Goal: Information Seeking & Learning: Learn about a topic

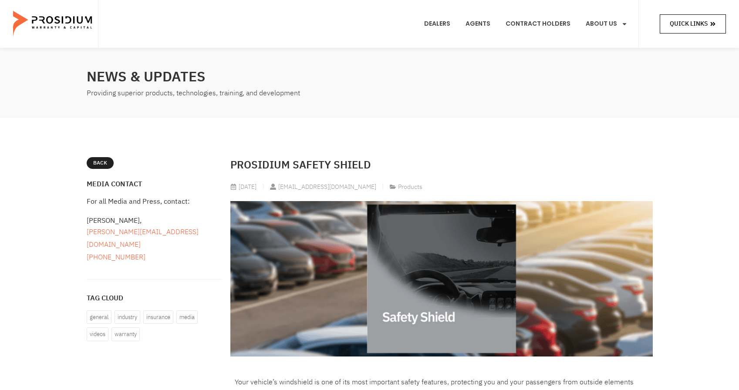
click at [696, 20] on span "Quick Links" at bounding box center [689, 23] width 38 height 11
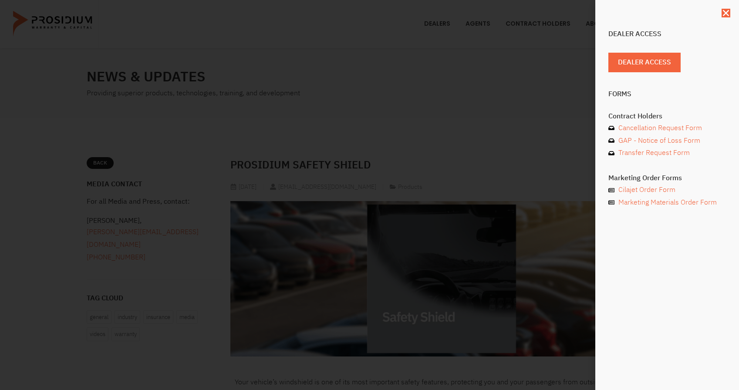
click at [501, 105] on div "Dealer Access Dealer Access Forms Contract Holders Cancellation Request Form GA…" at bounding box center [369, 195] width 739 height 390
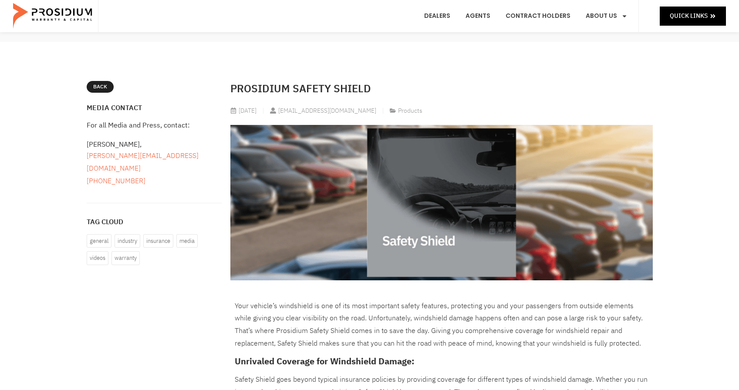
scroll to position [342, 0]
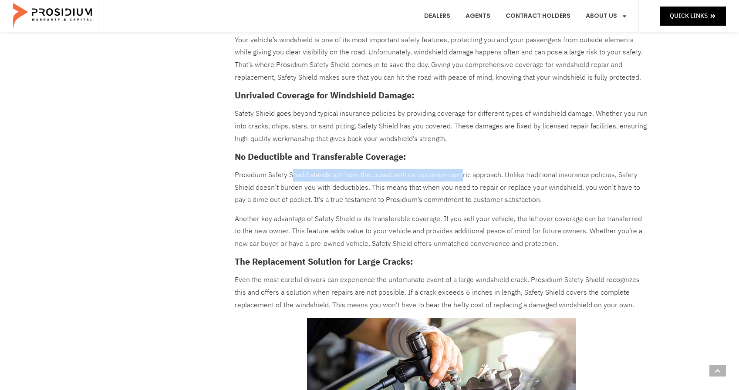
drag, startPoint x: 291, startPoint y: 175, endPoint x: 460, endPoint y: 175, distance: 169.0
click at [460, 175] on p "Prosidium Safety Shield stands out from the crowd with its customer-centric app…" at bounding box center [442, 187] width 414 height 37
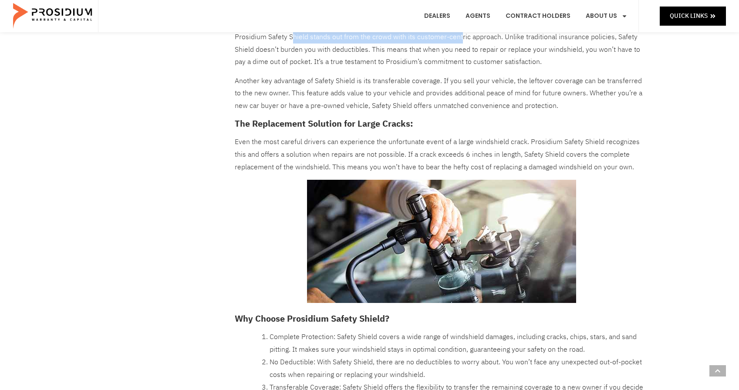
scroll to position [642, 0]
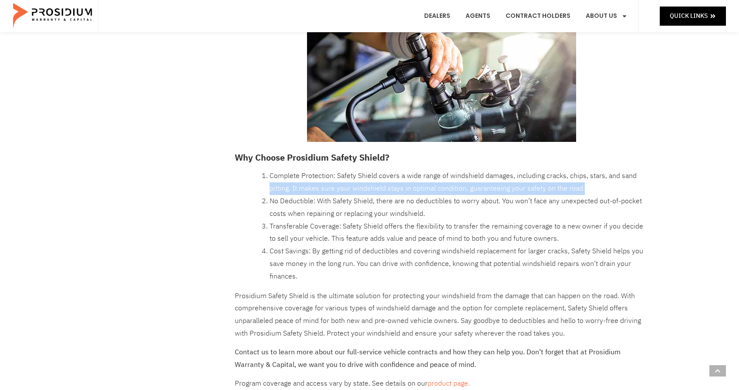
drag, startPoint x: 271, startPoint y: 183, endPoint x: 619, endPoint y: 184, distance: 348.0
click at [619, 184] on li "Complete Protection: Safety Shield covers a wide range of windshield damages, i…" at bounding box center [459, 182] width 379 height 25
drag, startPoint x: 278, startPoint y: 196, endPoint x: 353, endPoint y: 265, distance: 101.7
click at [353, 265] on ol "Complete Protection: Safety Shield covers a wide range of windshield damages, i…" at bounding box center [450, 226] width 396 height 113
click at [353, 265] on li "Cost Savings: By getting rid of deductibles and covering windshield replacement…" at bounding box center [459, 263] width 379 height 37
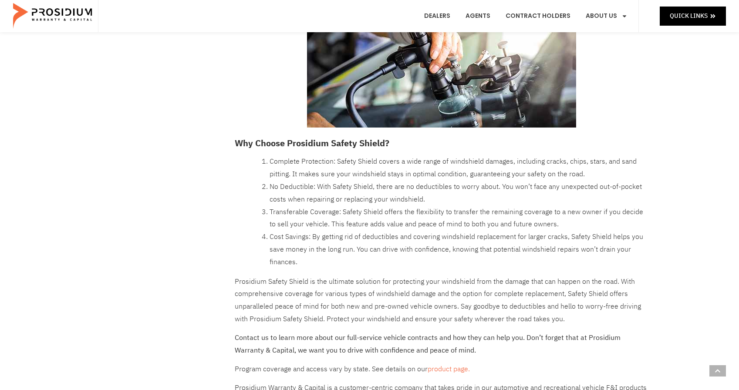
scroll to position [723, 0]
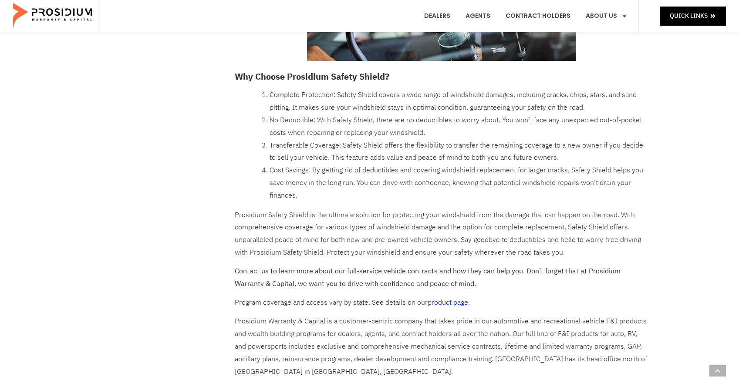
click at [444, 298] on link "product page." at bounding box center [449, 303] width 42 height 10
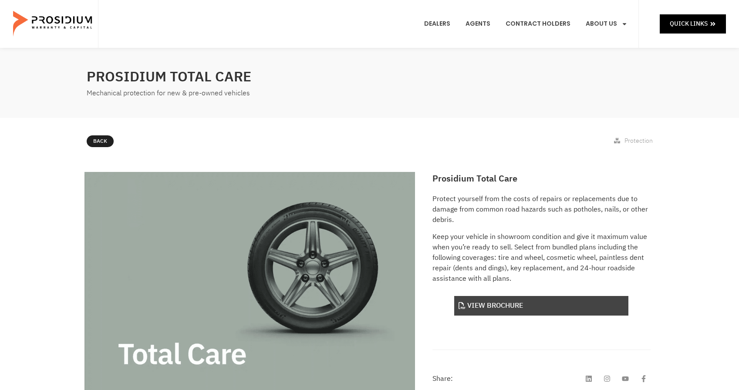
click at [498, 305] on link "View Brochure" at bounding box center [541, 306] width 174 height 20
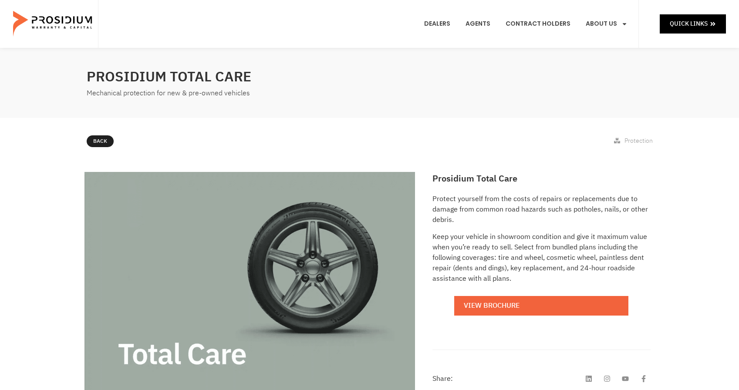
click at [627, 139] on span "Protection" at bounding box center [639, 140] width 28 height 9
click at [112, 95] on div "Mechanical protection for new & pre-owned vehicles" at bounding box center [226, 93] width 279 height 13
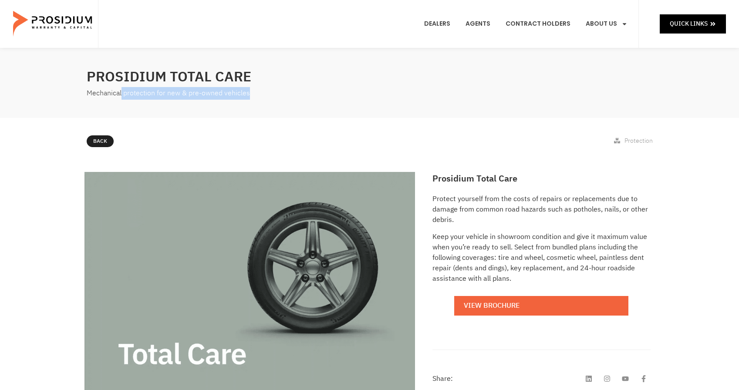
click at [112, 95] on div "Mechanical protection for new & pre-owned vehicles" at bounding box center [226, 93] width 279 height 13
click at [101, 139] on span "Back" at bounding box center [107, 142] width 14 height 10
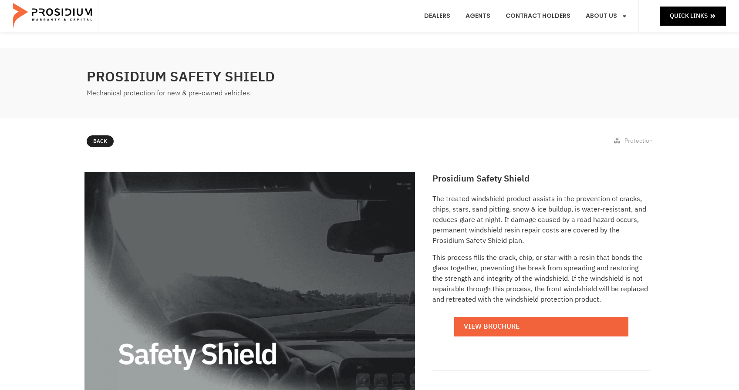
scroll to position [71, 0]
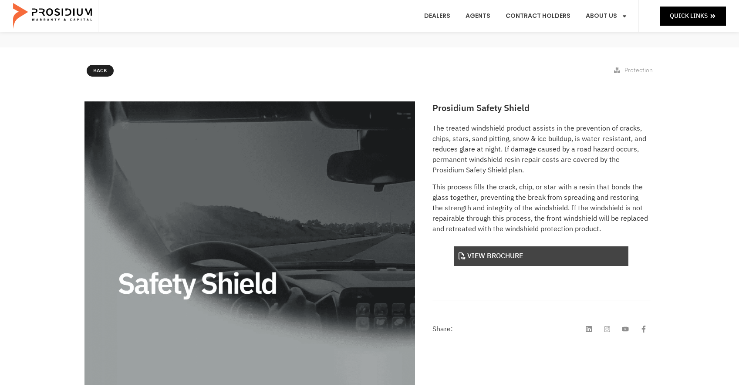
click at [513, 253] on link "View Brochure" at bounding box center [541, 257] width 174 height 20
